Goal: Information Seeking & Learning: Learn about a topic

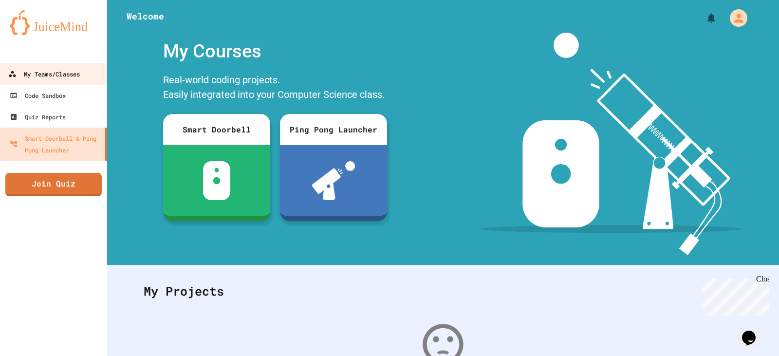
click at [31, 76] on div "My Teams/Classes" at bounding box center [44, 74] width 72 height 12
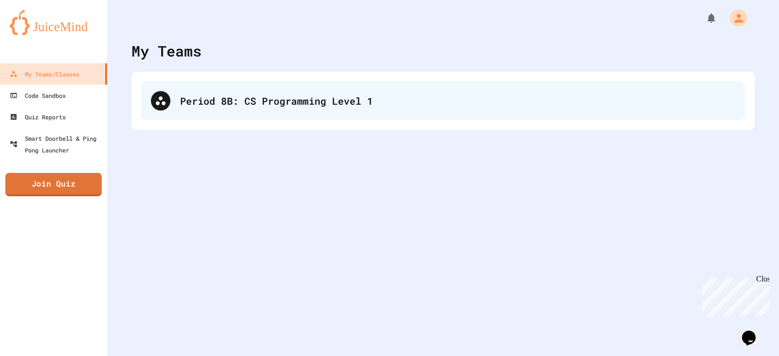
click at [282, 98] on div "Period 8B: CS Programming Level 1" at bounding box center [457, 100] width 555 height 15
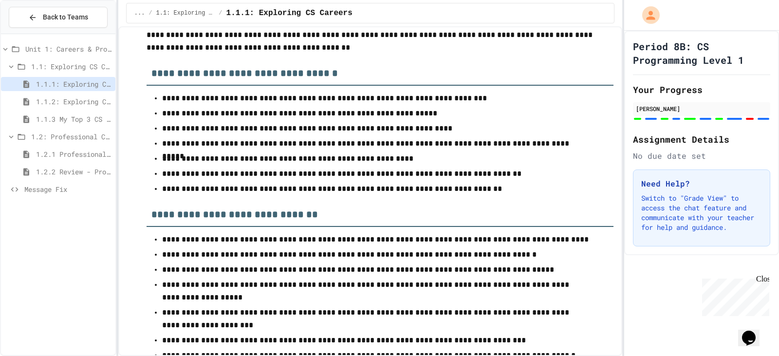
scroll to position [3650, 0]
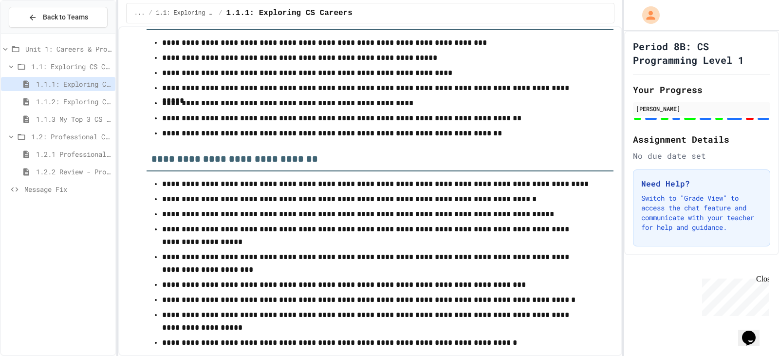
click at [87, 106] on span "1.1.2: Exploring CS Careers - Review" at bounding box center [73, 101] width 75 height 10
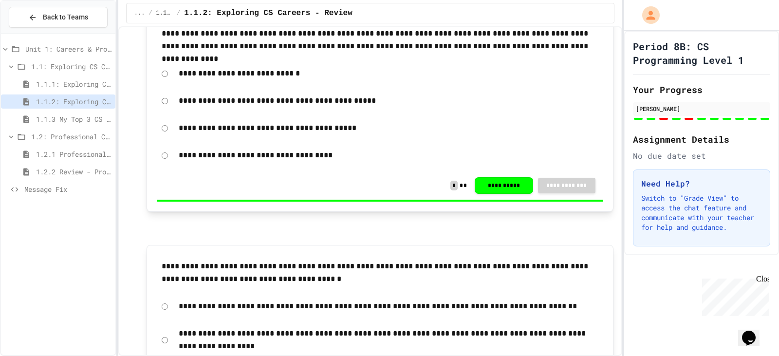
scroll to position [1898, 0]
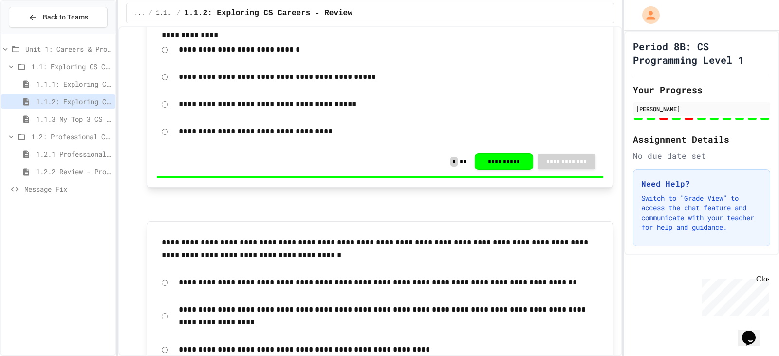
click at [86, 116] on span "1.1.3 My Top 3 CS Careers!" at bounding box center [73, 119] width 75 height 10
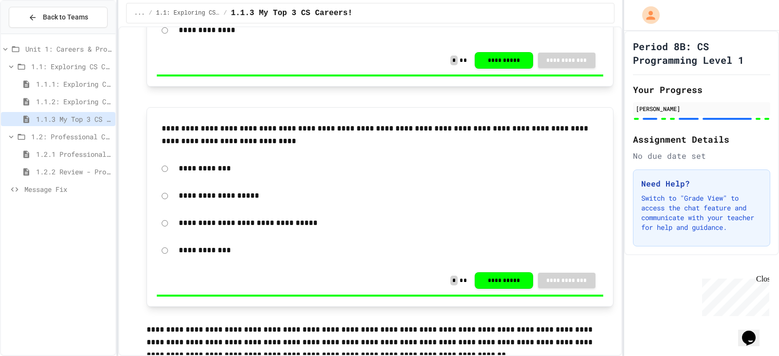
scroll to position [1853, 0]
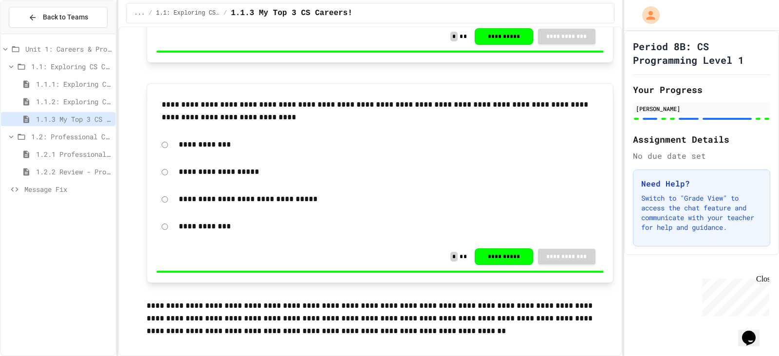
click at [80, 154] on span "1.2.1 Professional Communication" at bounding box center [73, 154] width 75 height 10
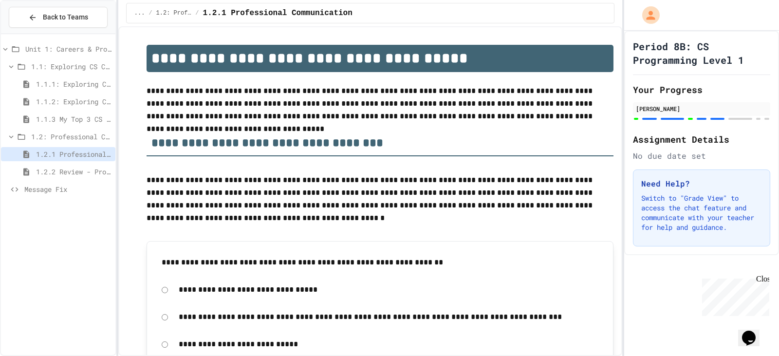
click at [41, 173] on span "1.2.2 Review - Professional Communication" at bounding box center [73, 171] width 75 height 10
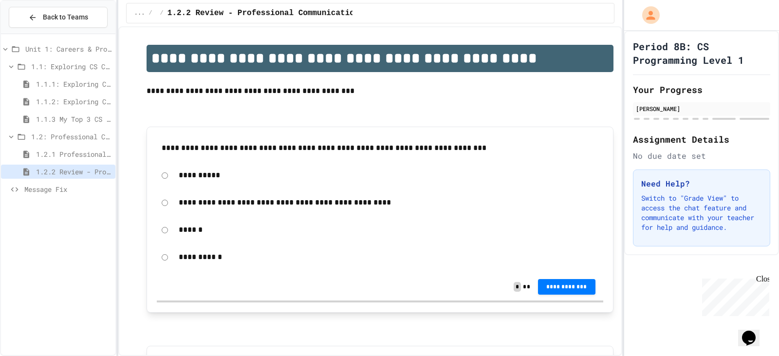
click at [80, 156] on span "1.2.1 Professional Communication" at bounding box center [73, 154] width 75 height 10
